Goal: Task Accomplishment & Management: Manage account settings

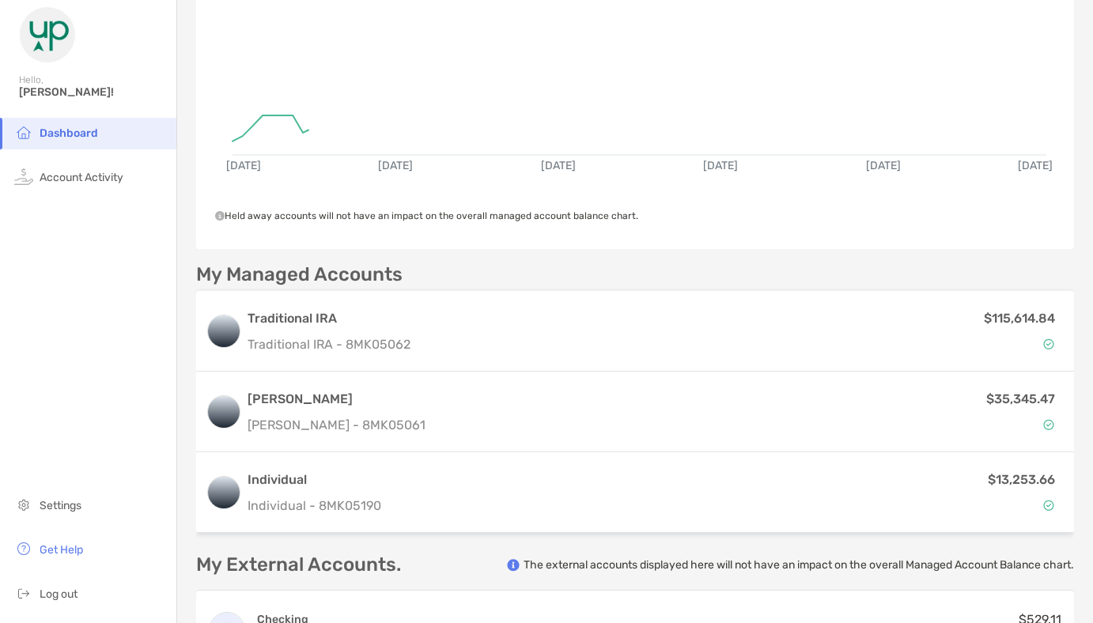
scroll to position [279, 0]
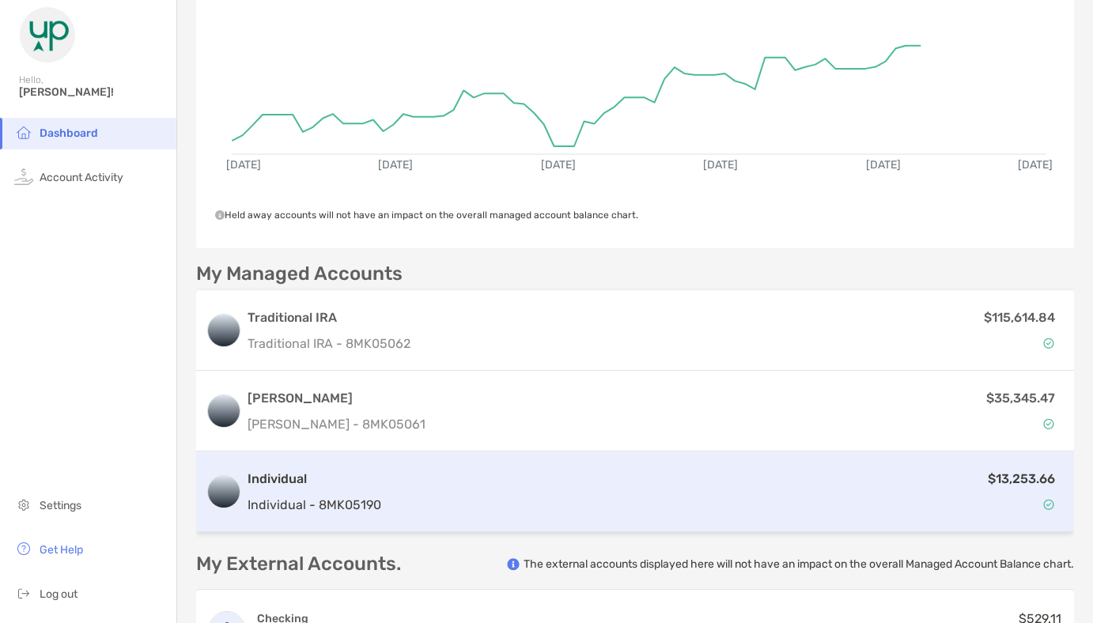
click at [508, 488] on div "$13,253.66" at bounding box center [726, 492] width 677 height 46
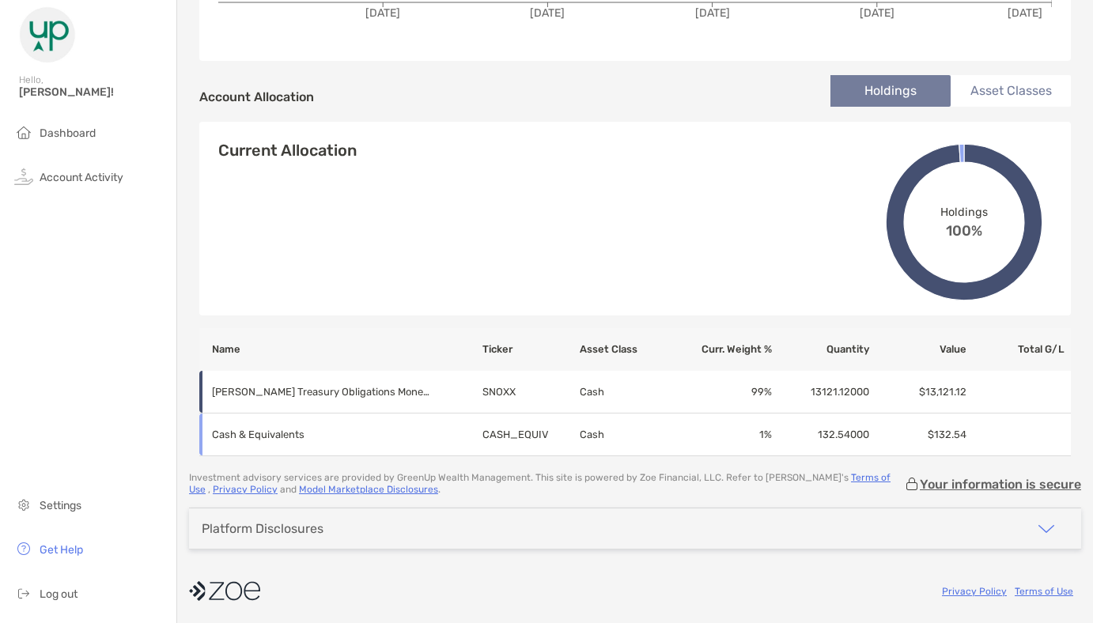
scroll to position [468, 0]
click at [112, 176] on span "Account Activity" at bounding box center [82, 177] width 84 height 13
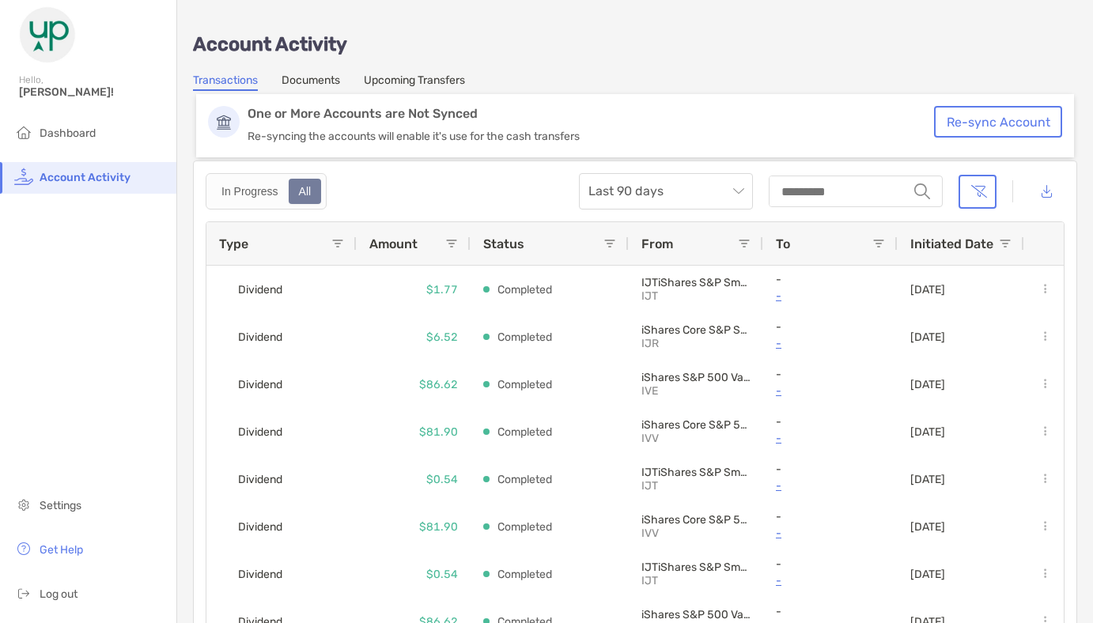
click at [415, 87] on link "Upcoming Transfers" at bounding box center [414, 82] width 101 height 17
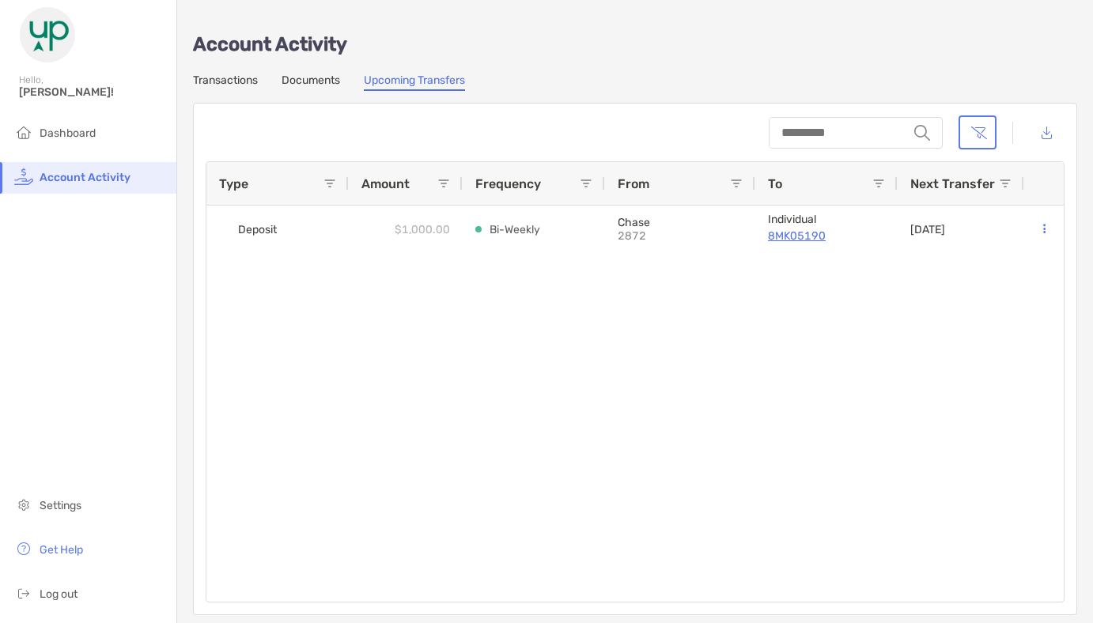
click at [581, 181] on span at bounding box center [586, 183] width 13 height 13
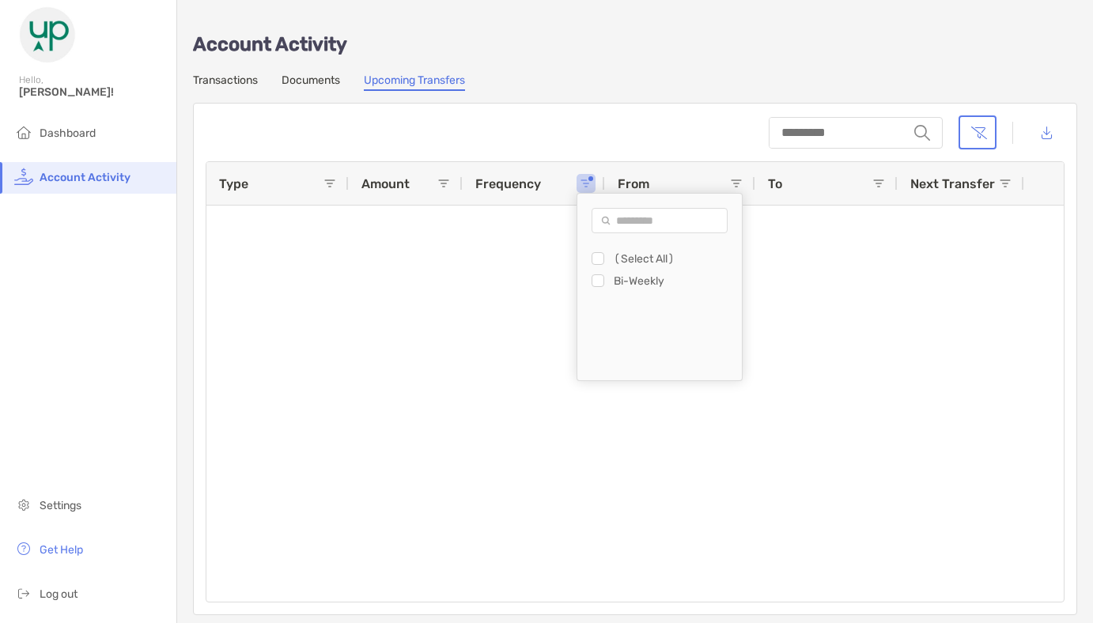
click at [552, 322] on div at bounding box center [634, 404] width 857 height 396
click at [591, 180] on span at bounding box center [586, 183] width 13 height 13
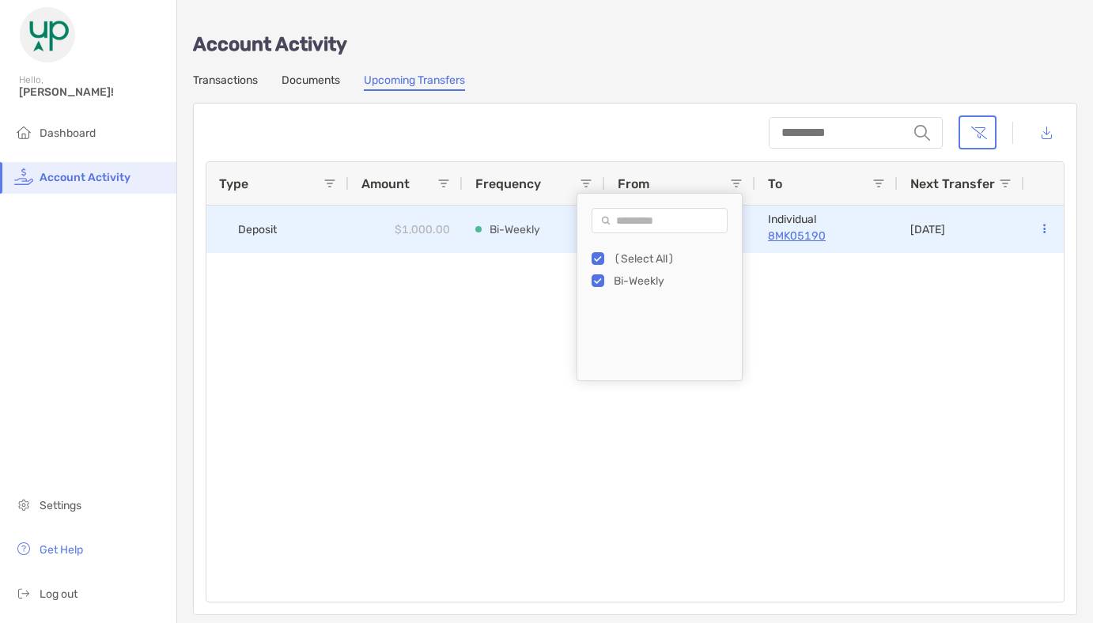
click at [988, 252] on div "[DATE]" at bounding box center [961, 229] width 127 height 47
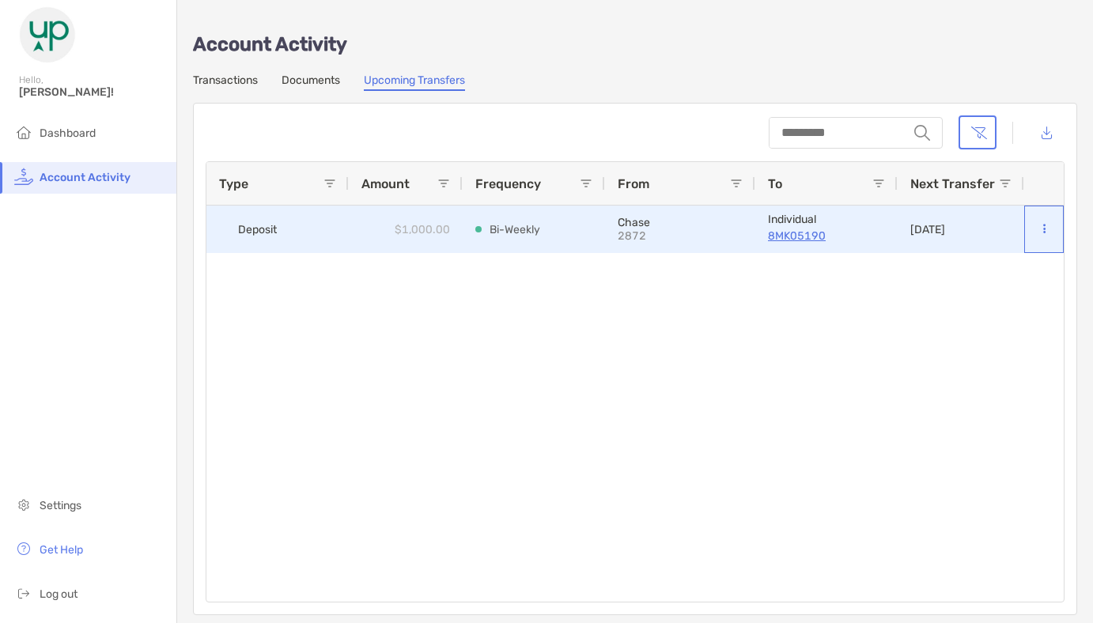
click at [1048, 231] on button at bounding box center [1044, 229] width 14 height 16
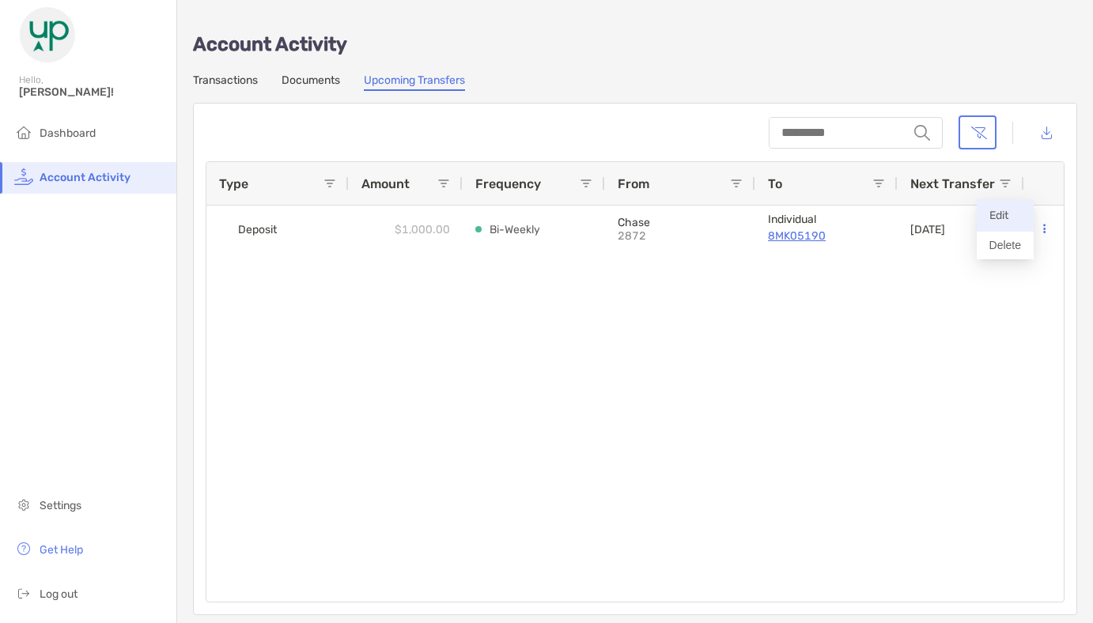
click at [1005, 215] on p "Edit" at bounding box center [1005, 216] width 32 height 20
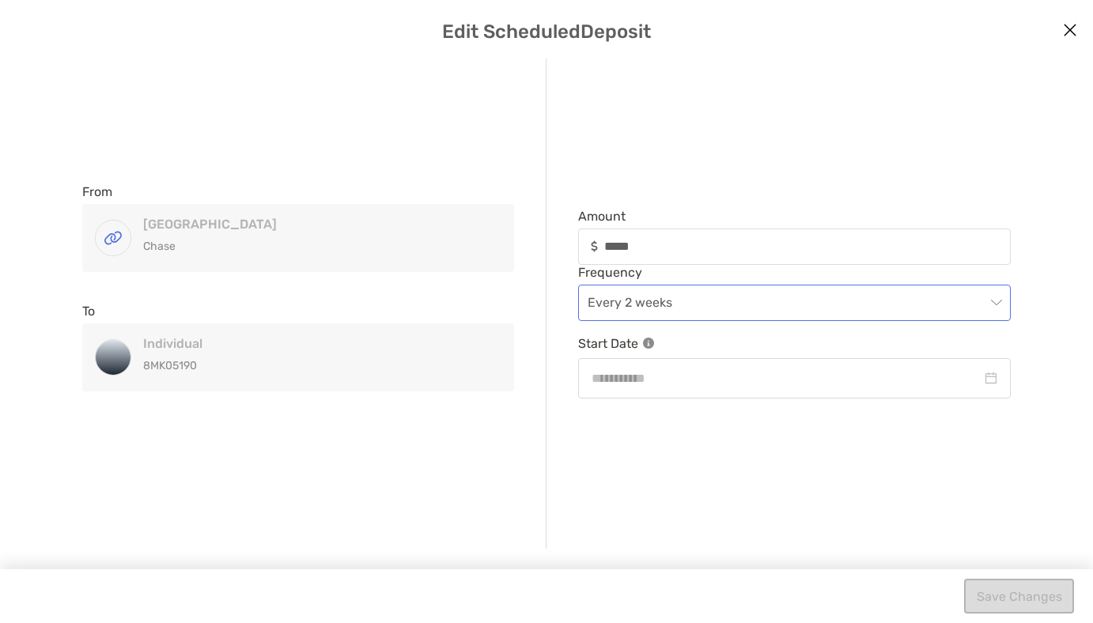
click at [859, 304] on span "Every 2 weeks" at bounding box center [795, 302] width 414 height 35
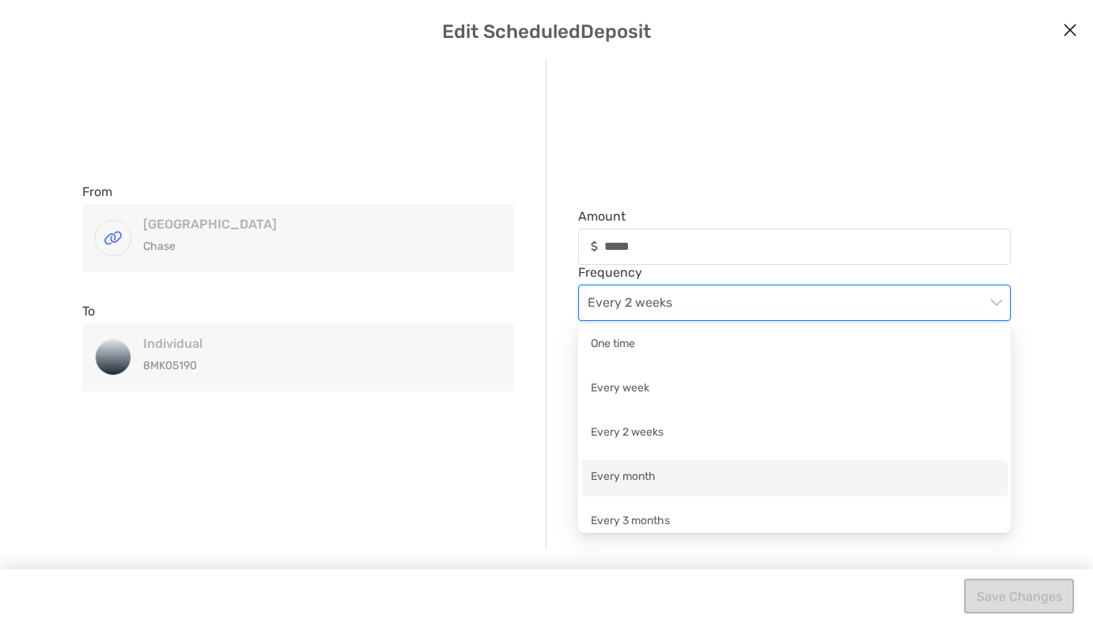
click at [639, 475] on div "Every month" at bounding box center [794, 478] width 407 height 20
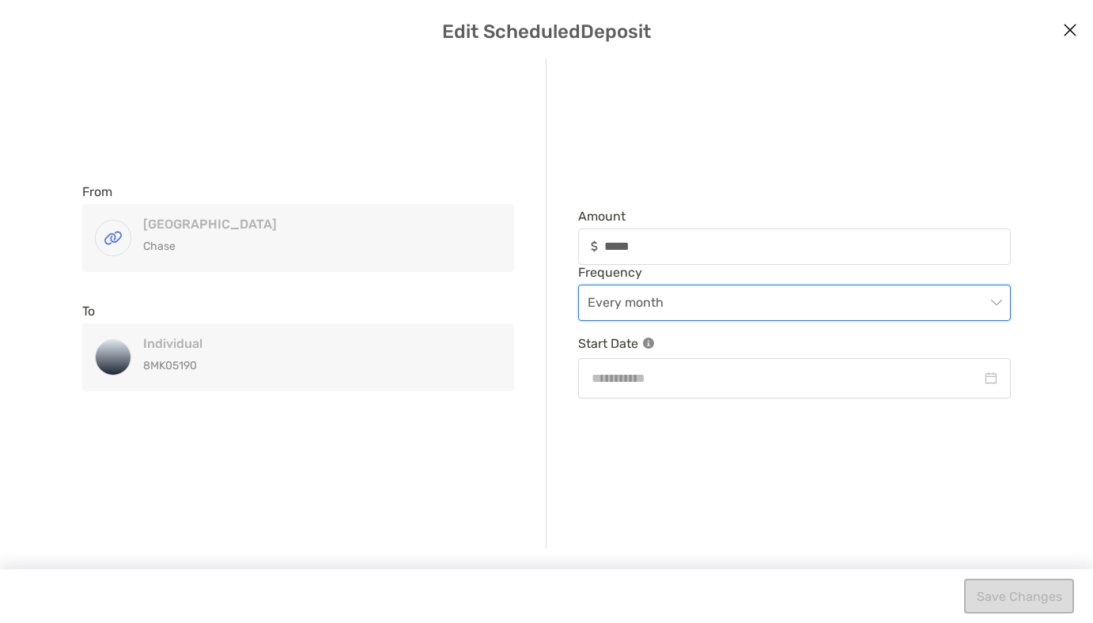
type input "*****"
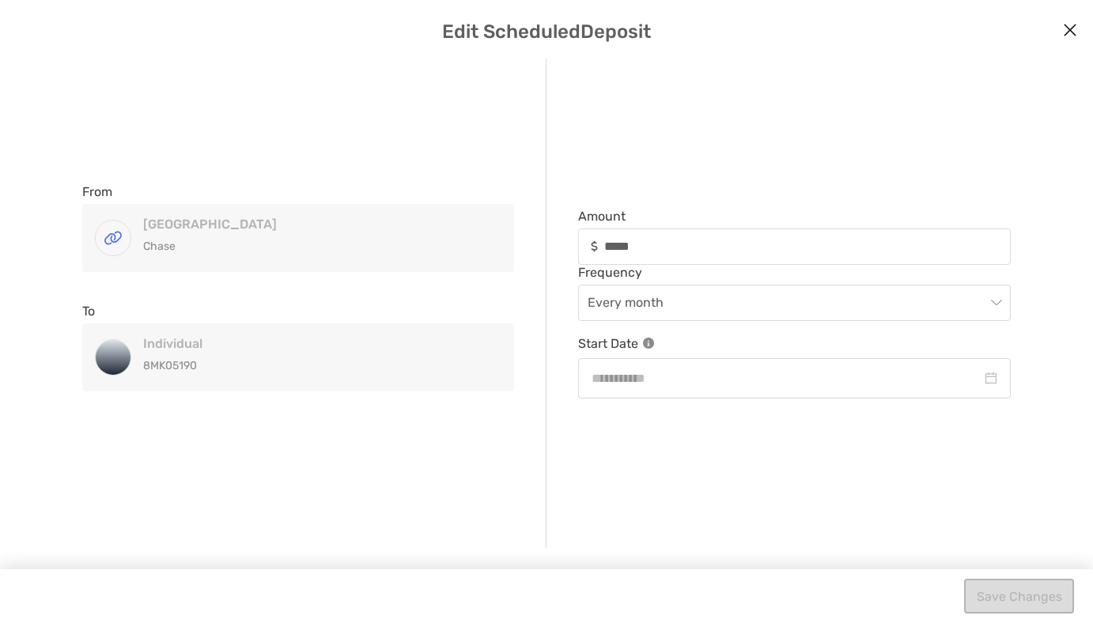
click at [1069, 29] on icon "Close modal" at bounding box center [1070, 30] width 14 height 19
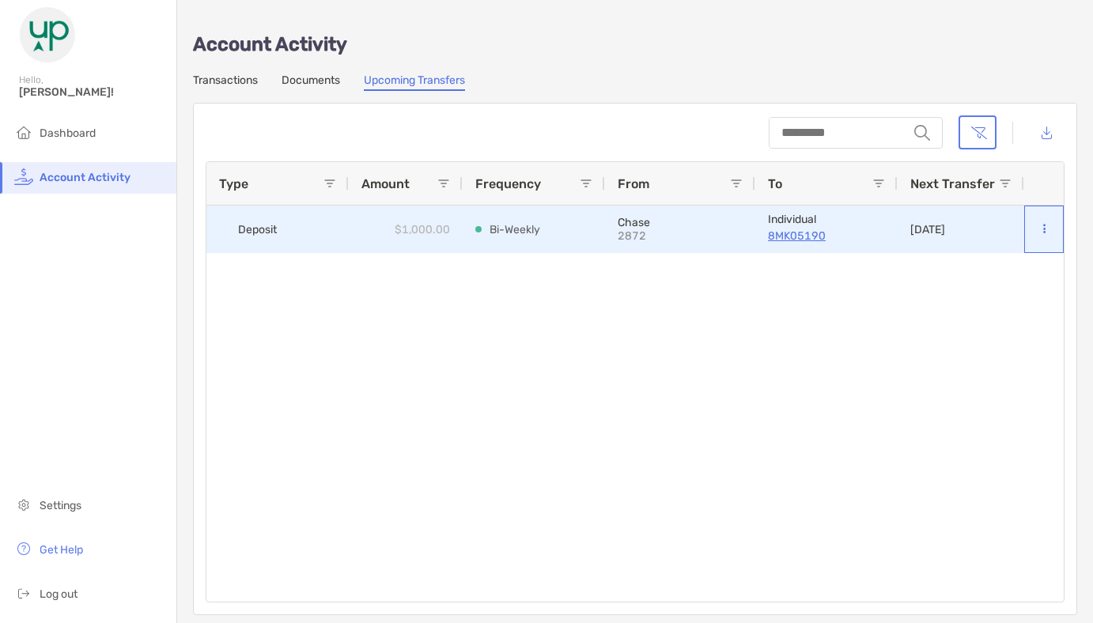
click at [1045, 217] on div at bounding box center [1044, 229] width 14 height 46
click at [1045, 233] on icon at bounding box center [1044, 229] width 2 height 10
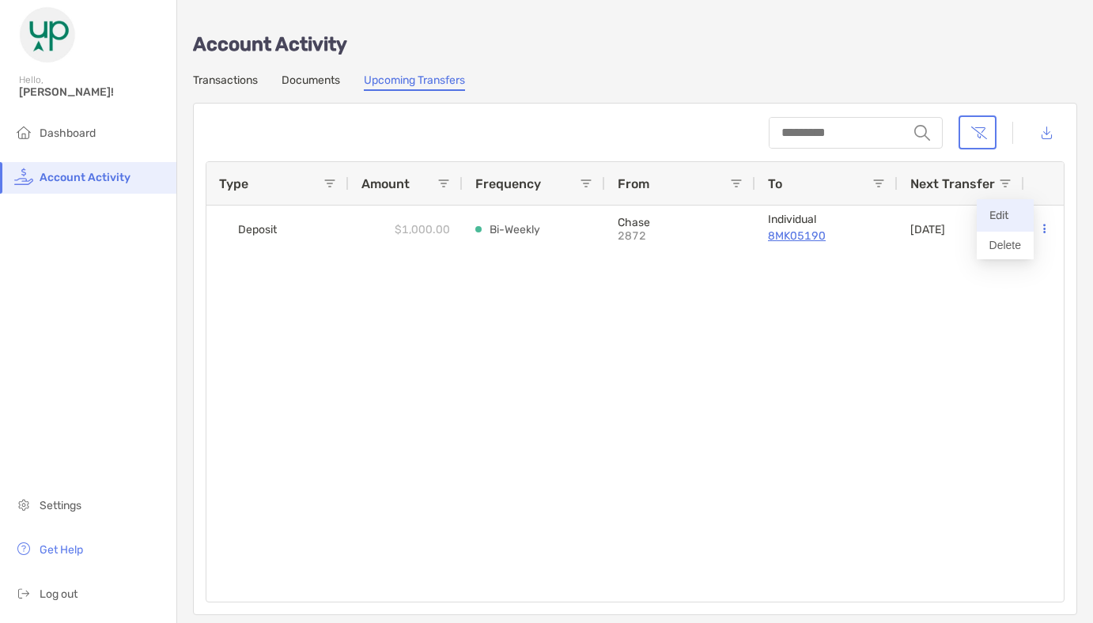
click at [1001, 209] on p "Edit" at bounding box center [1005, 216] width 32 height 20
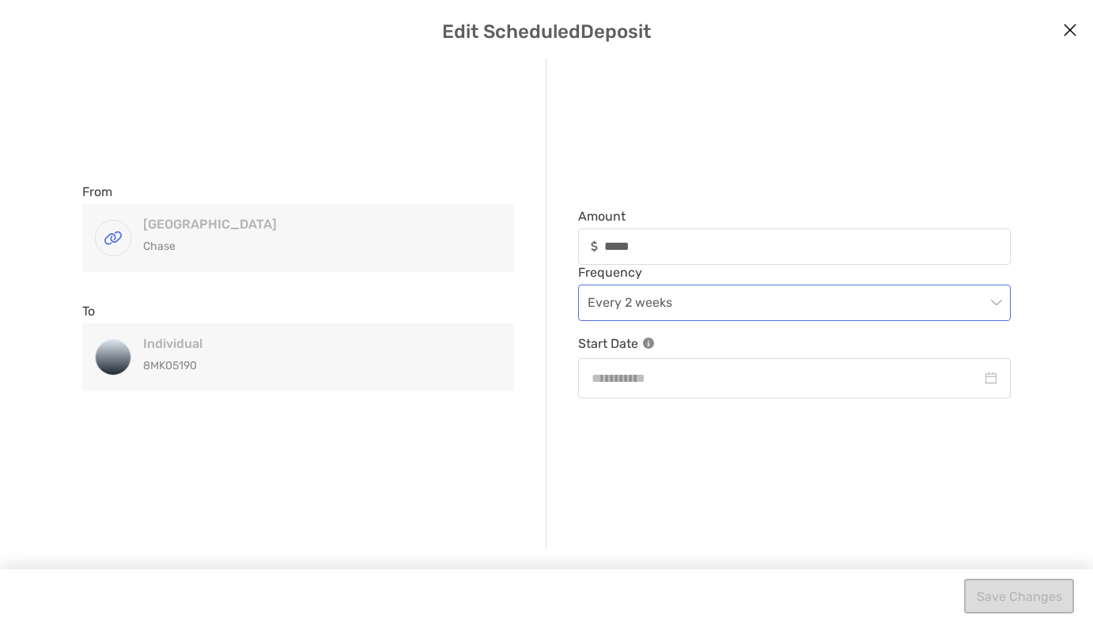
click at [830, 299] on span "Every 2 weeks" at bounding box center [795, 302] width 414 height 35
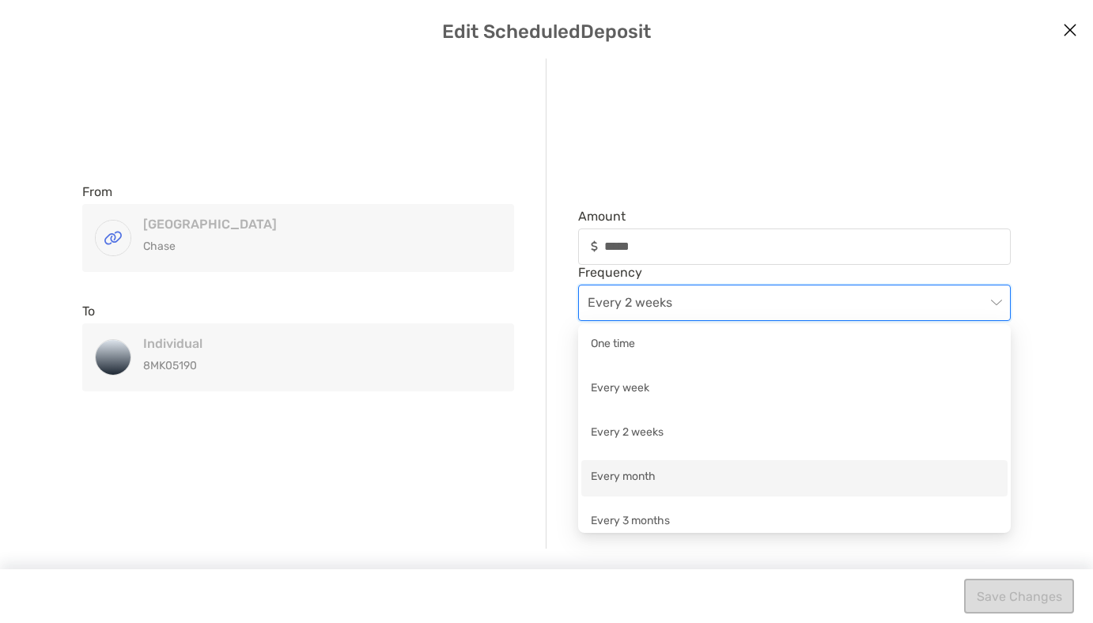
click at [636, 475] on div "Every month" at bounding box center [794, 478] width 407 height 20
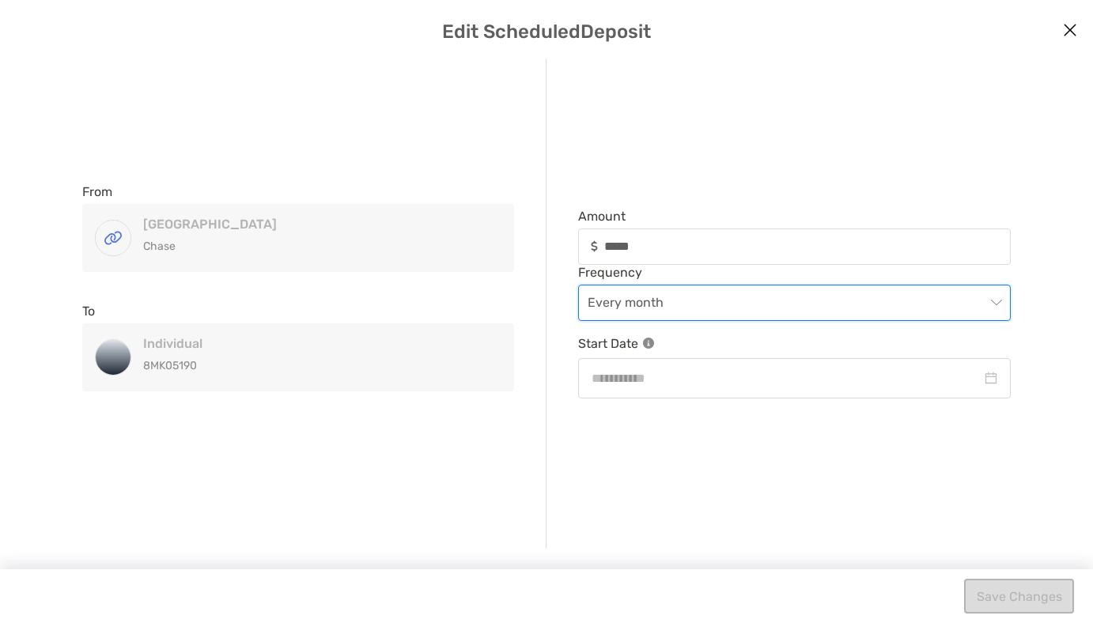
type input "*****"
click at [965, 385] on input "modal" at bounding box center [787, 379] width 390 height 20
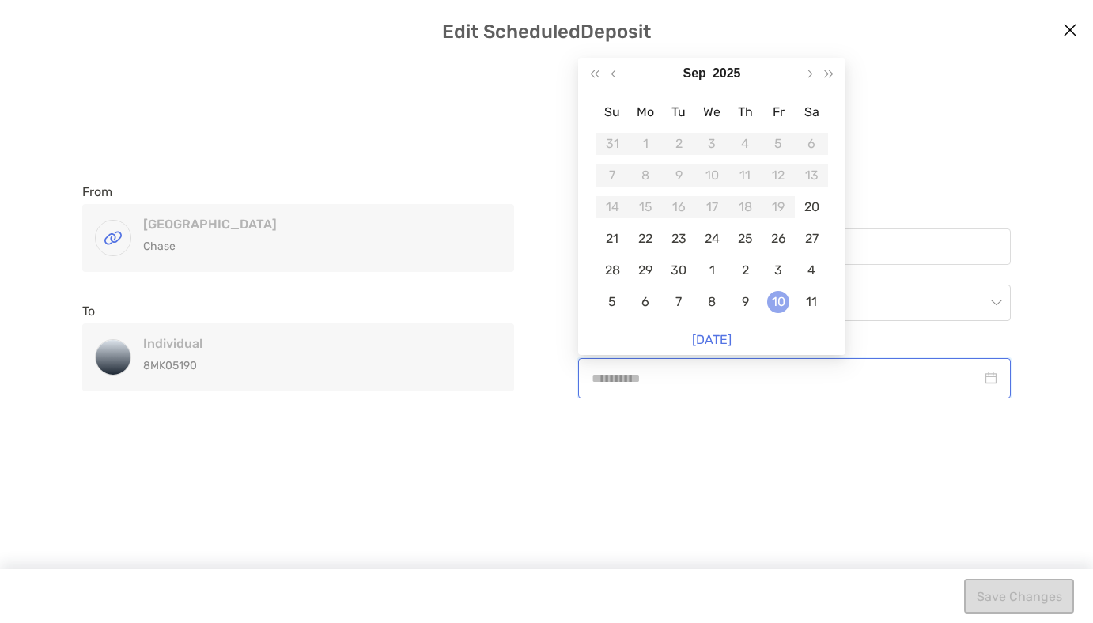
type input "**********"
click at [777, 297] on div "10" at bounding box center [778, 302] width 22 height 22
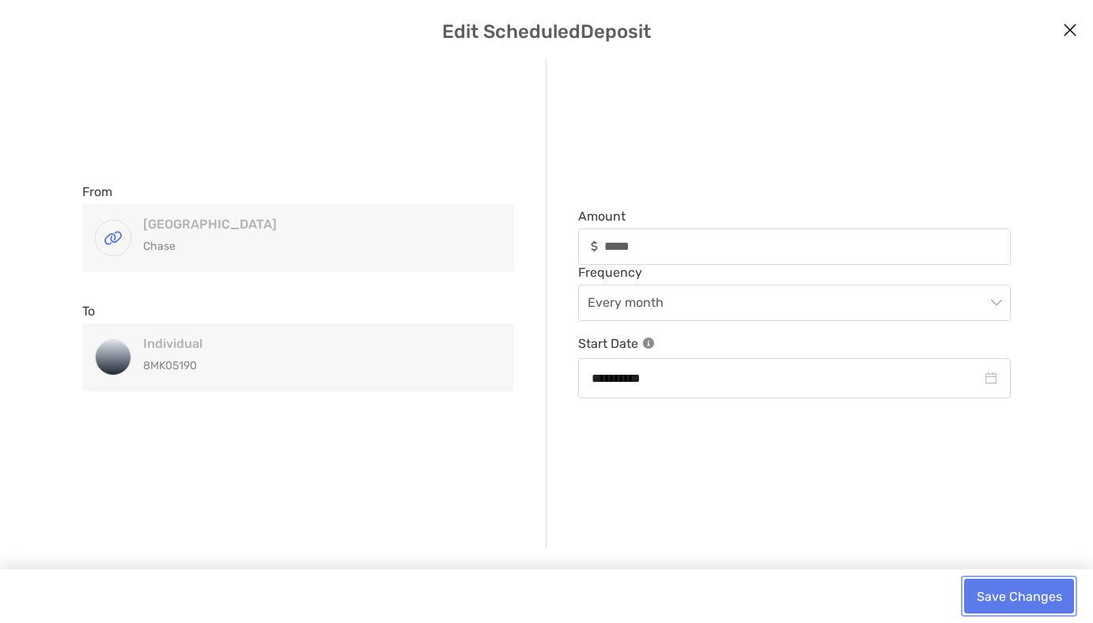
click at [1016, 596] on button "Save Changes" at bounding box center [1019, 596] width 110 height 35
type input "*****"
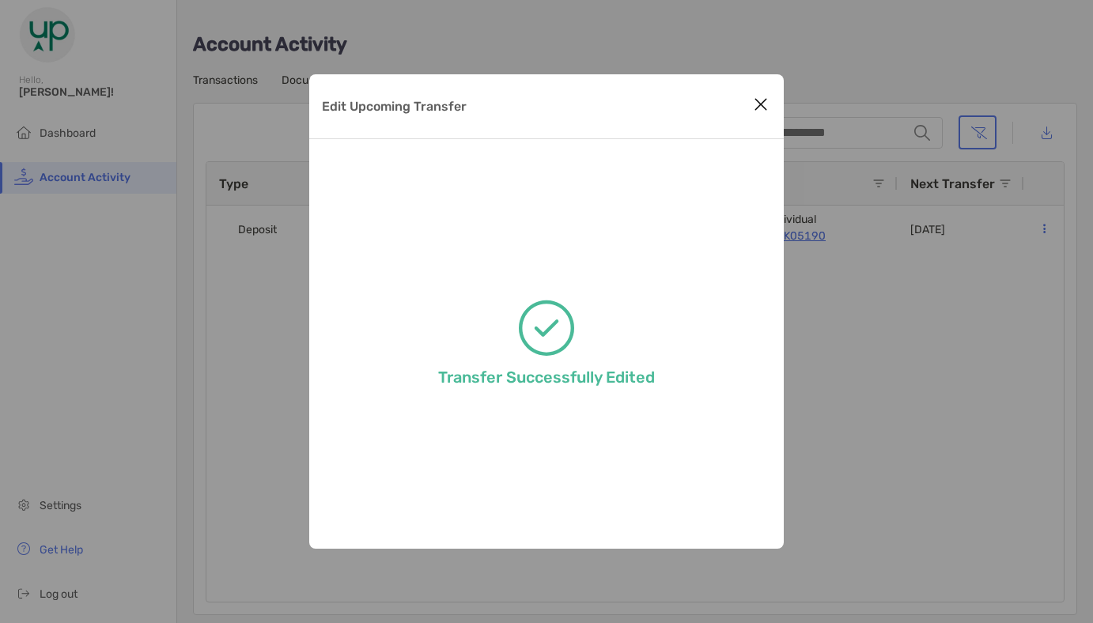
click at [762, 102] on icon "Close modal" at bounding box center [761, 104] width 14 height 19
